Goal: Find specific page/section: Find specific page/section

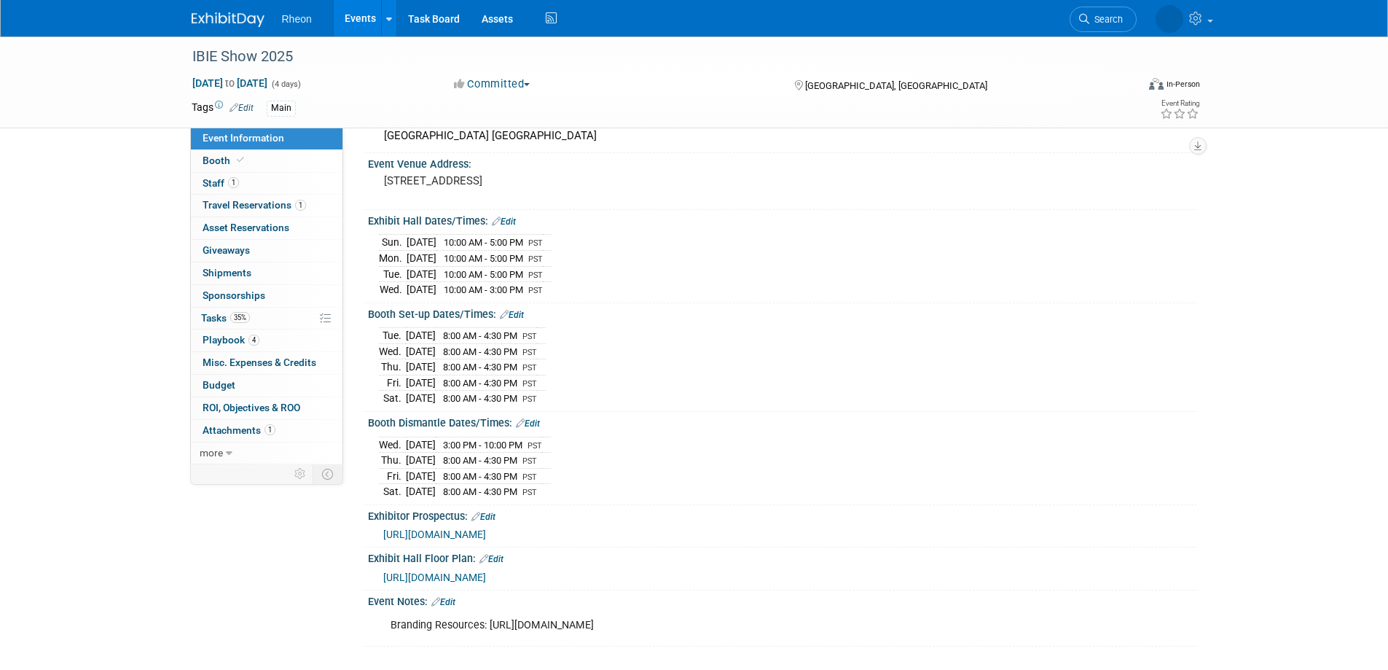
click at [486, 528] on span "[URL][DOMAIN_NAME]" at bounding box center [434, 534] width 103 height 12
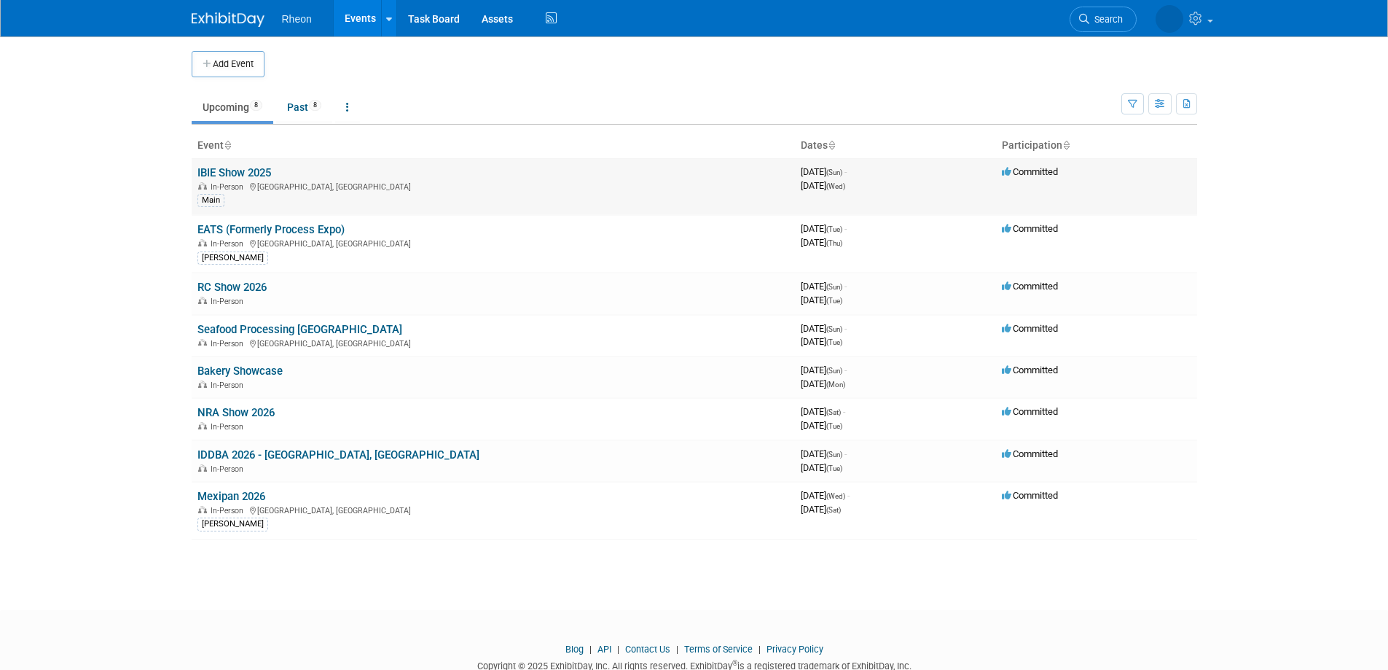
click at [228, 176] on link "IBIE Show 2025" at bounding box center [234, 172] width 74 height 13
